Goal: Task Accomplishment & Management: Manage account settings

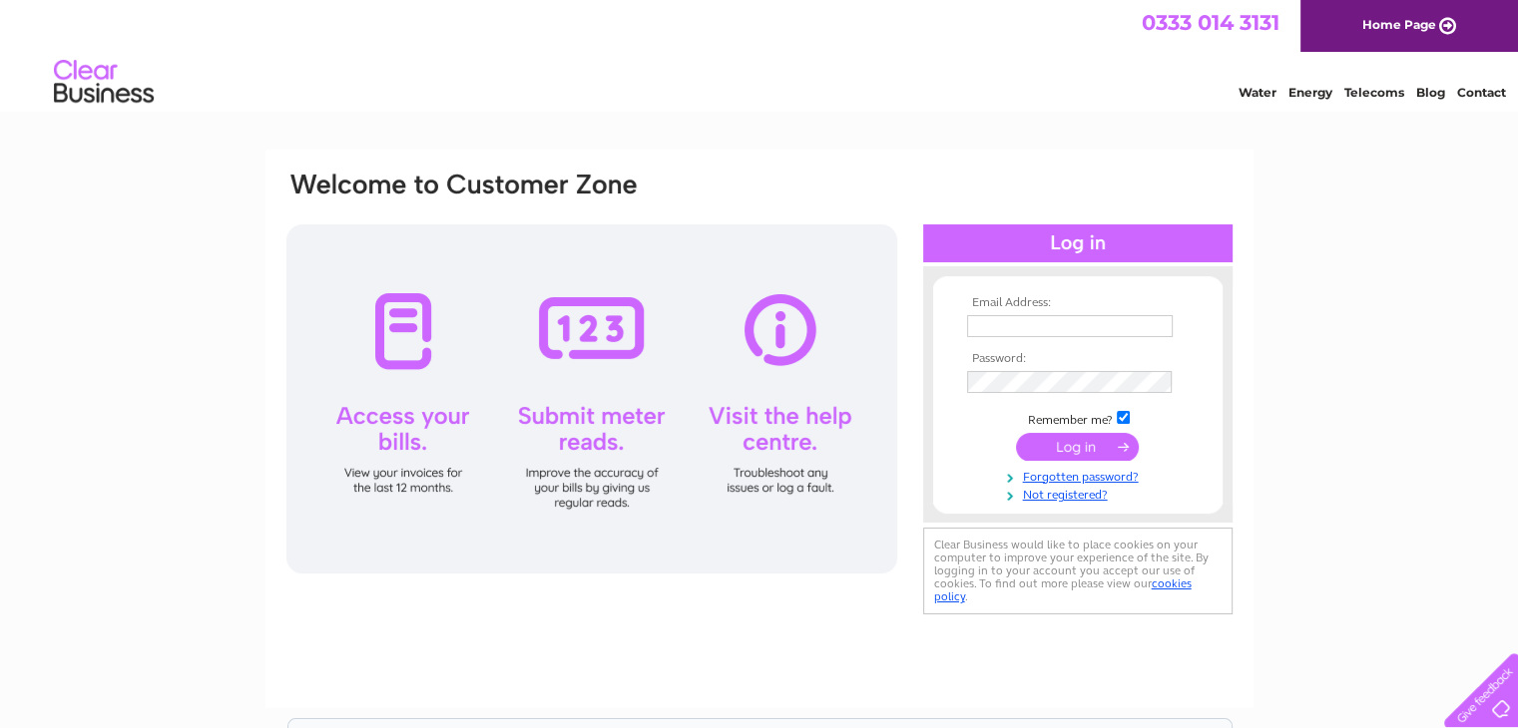
click at [1077, 334] on input "text" at bounding box center [1070, 326] width 206 height 22
type input "annmarie@rainbowroominternational.com"
click at [1016, 434] on input "submit" at bounding box center [1077, 448] width 123 height 28
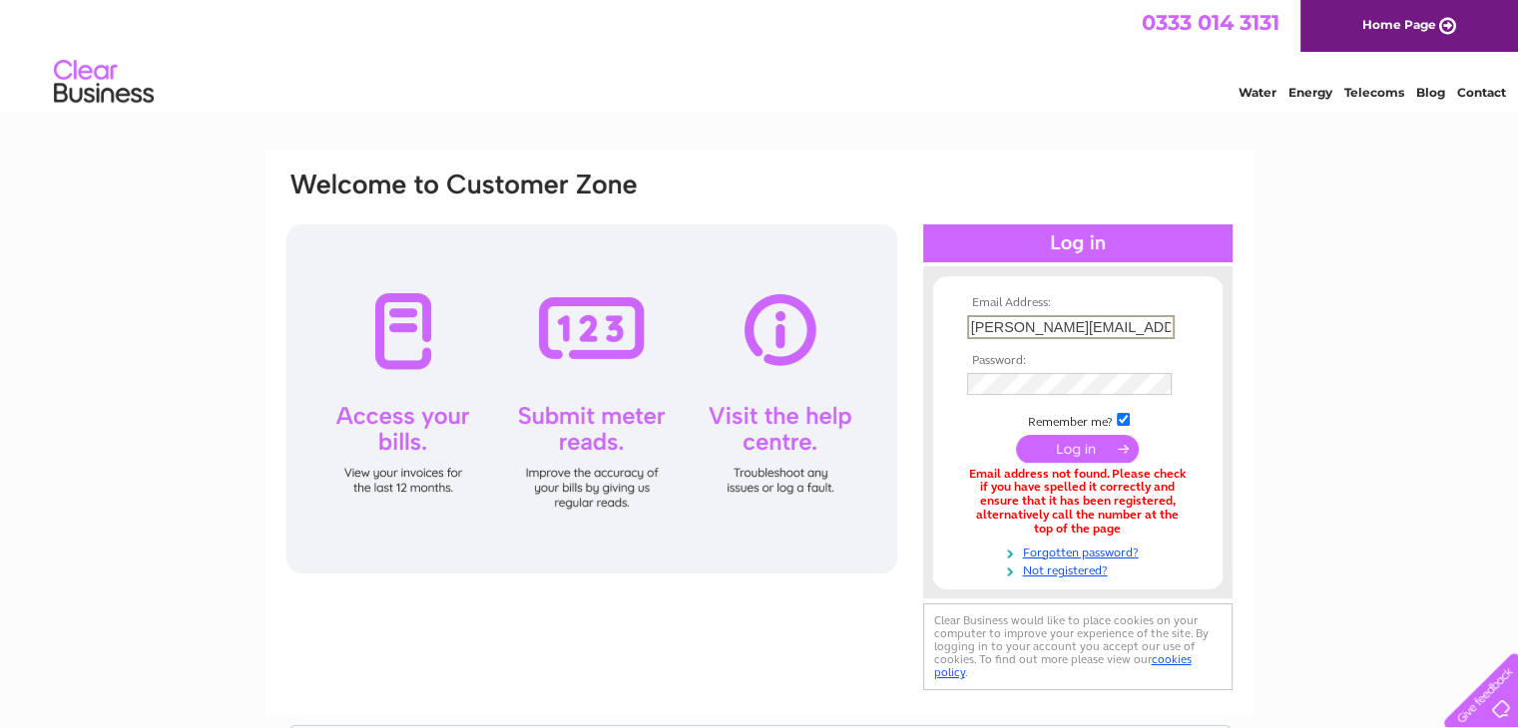
click at [1046, 326] on input "[PERSON_NAME][EMAIL_ADDRESS][DOMAIN_NAME]" at bounding box center [1071, 327] width 208 height 24
type input "[PERSON_NAME][EMAIL_ADDRESS][DOMAIN_NAME]"
click at [1016, 434] on input "submit" at bounding box center [1077, 448] width 123 height 28
click at [1058, 333] on input "[PERSON_NAME][EMAIL_ADDRESS][DOMAIN_NAME]" at bounding box center [1070, 326] width 206 height 22
type input "[DOMAIN_NAME]"
